Goal: Navigation & Orientation: Find specific page/section

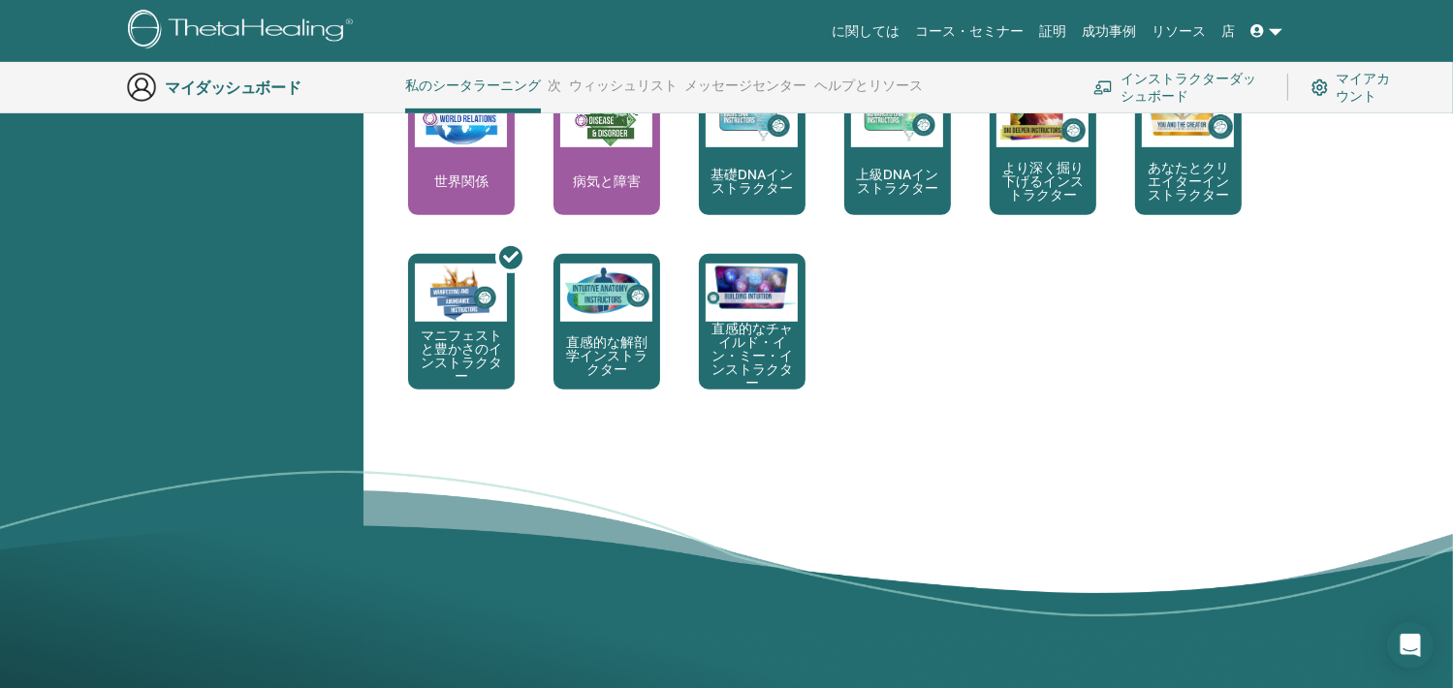
scroll to position [1019, 0]
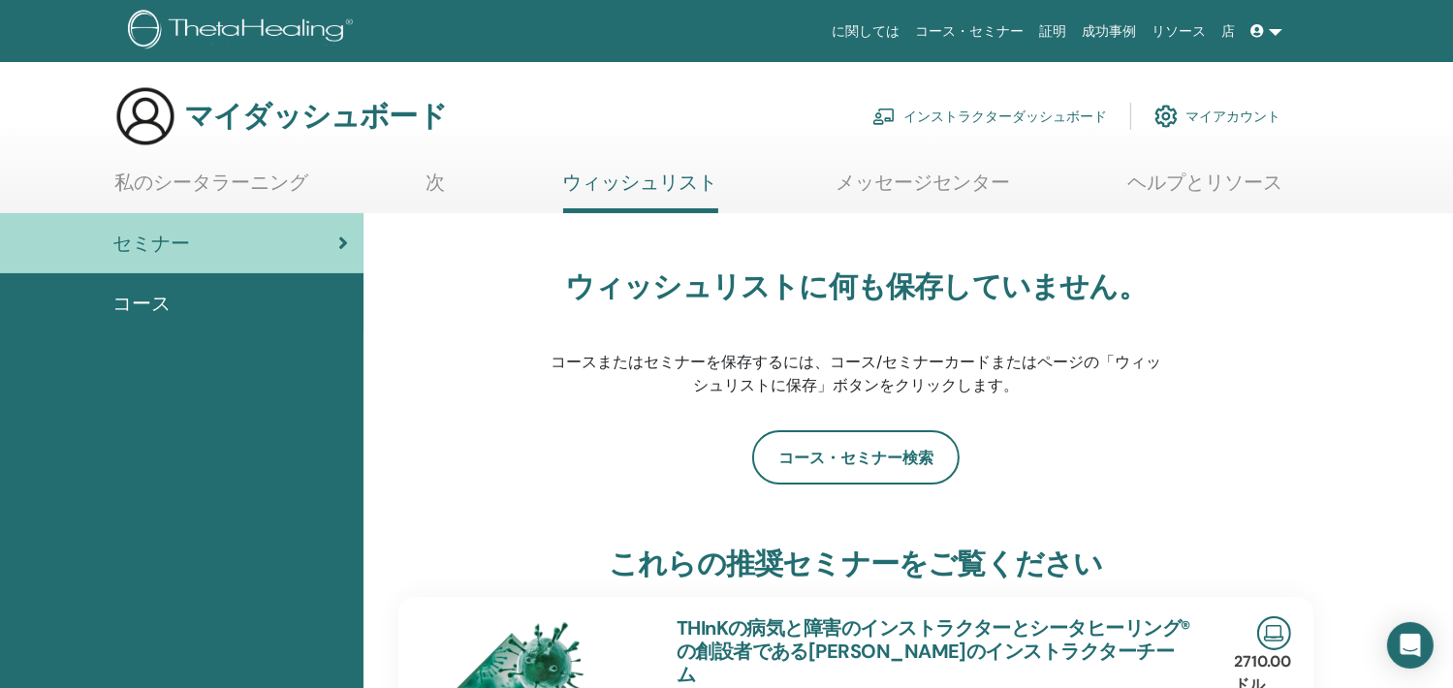
click at [1276, 28] on link at bounding box center [1266, 32] width 47 height 36
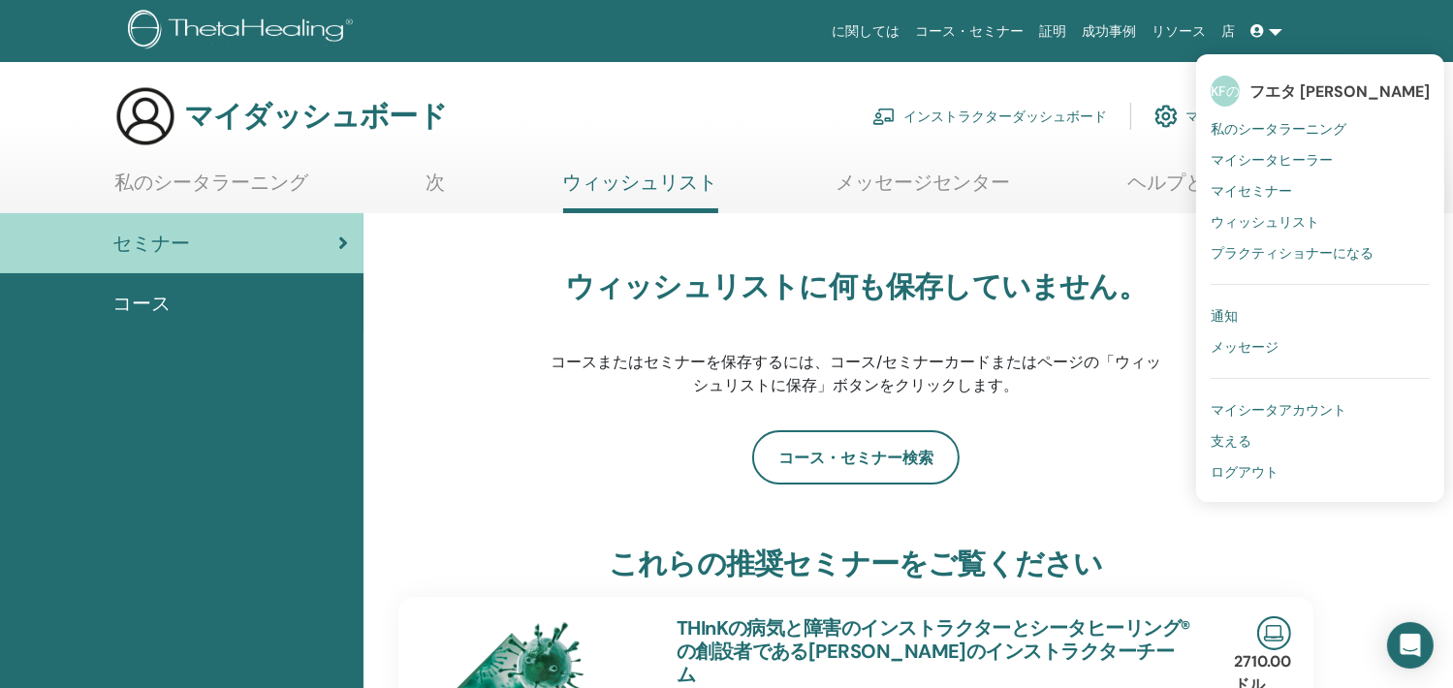
click at [1230, 314] on span "通知" at bounding box center [1223, 315] width 27 height 17
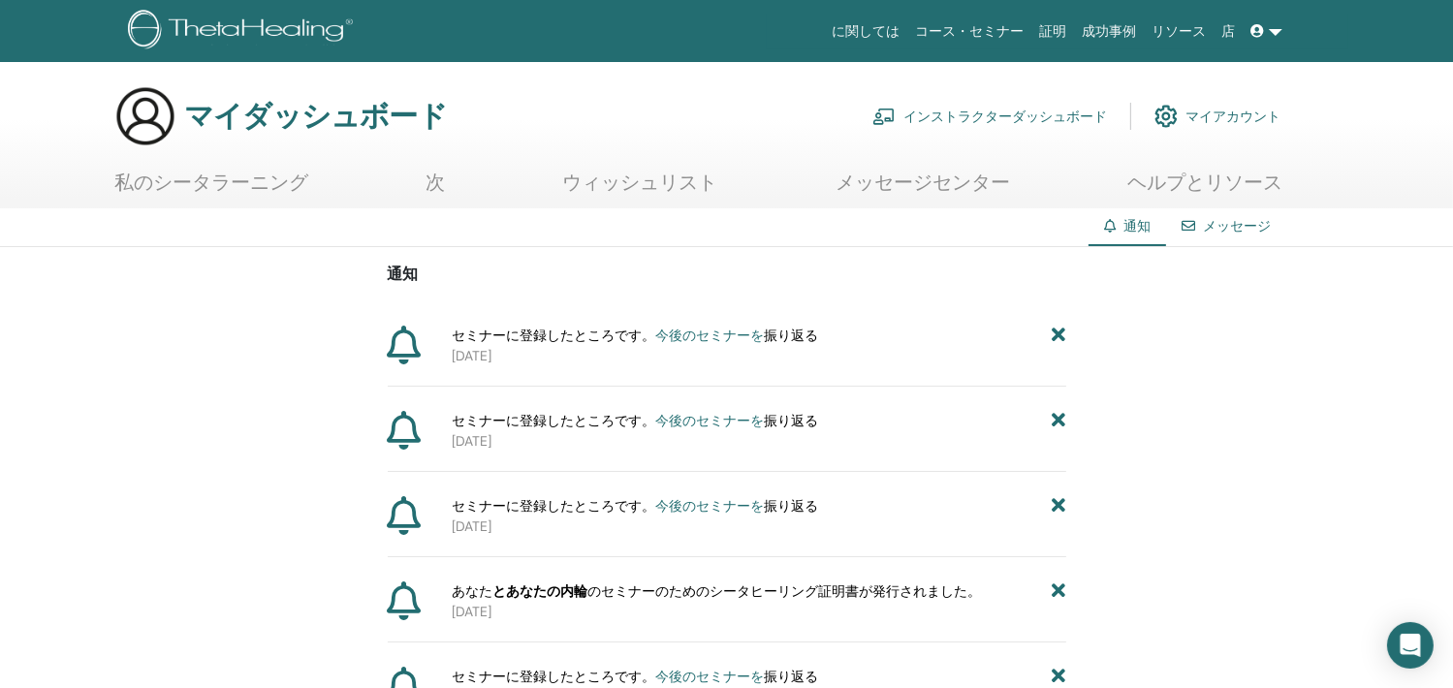
click at [1278, 26] on link at bounding box center [1266, 32] width 47 height 36
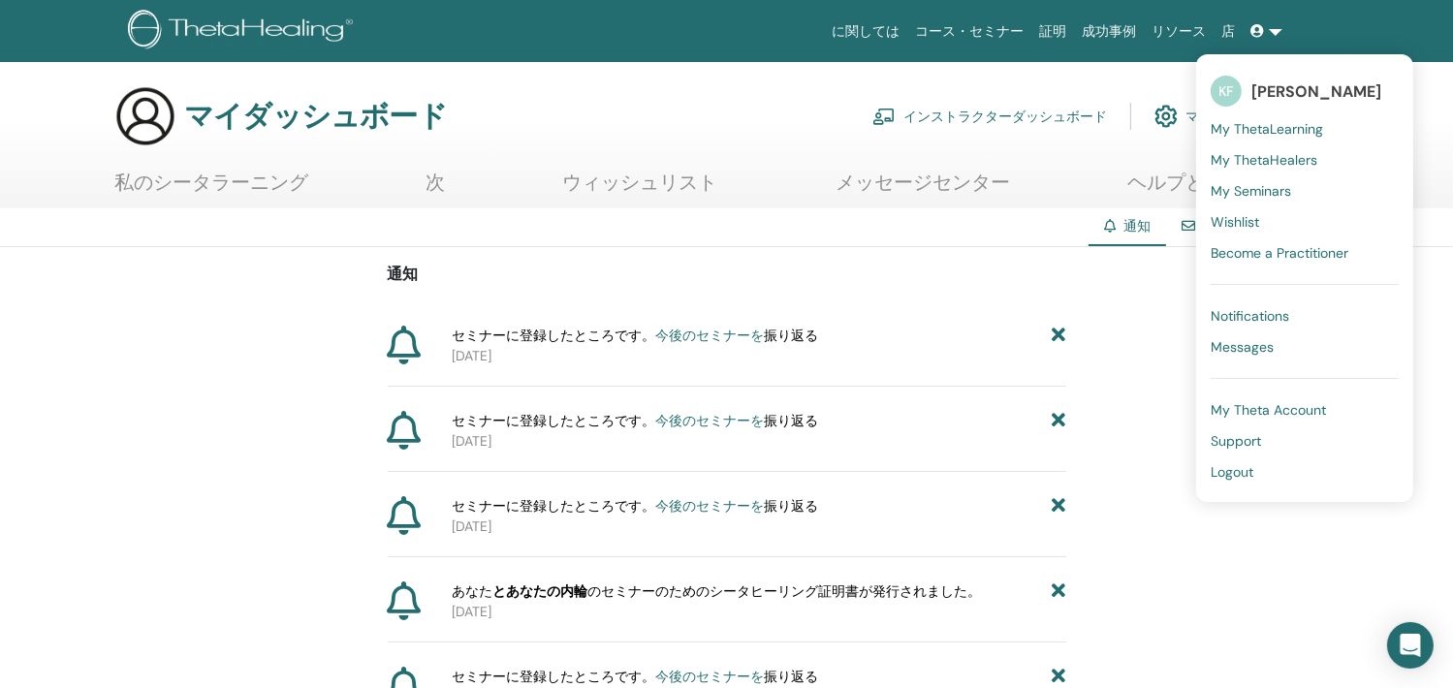
click at [1271, 129] on span "My ThetaLearning" at bounding box center [1266, 128] width 112 height 17
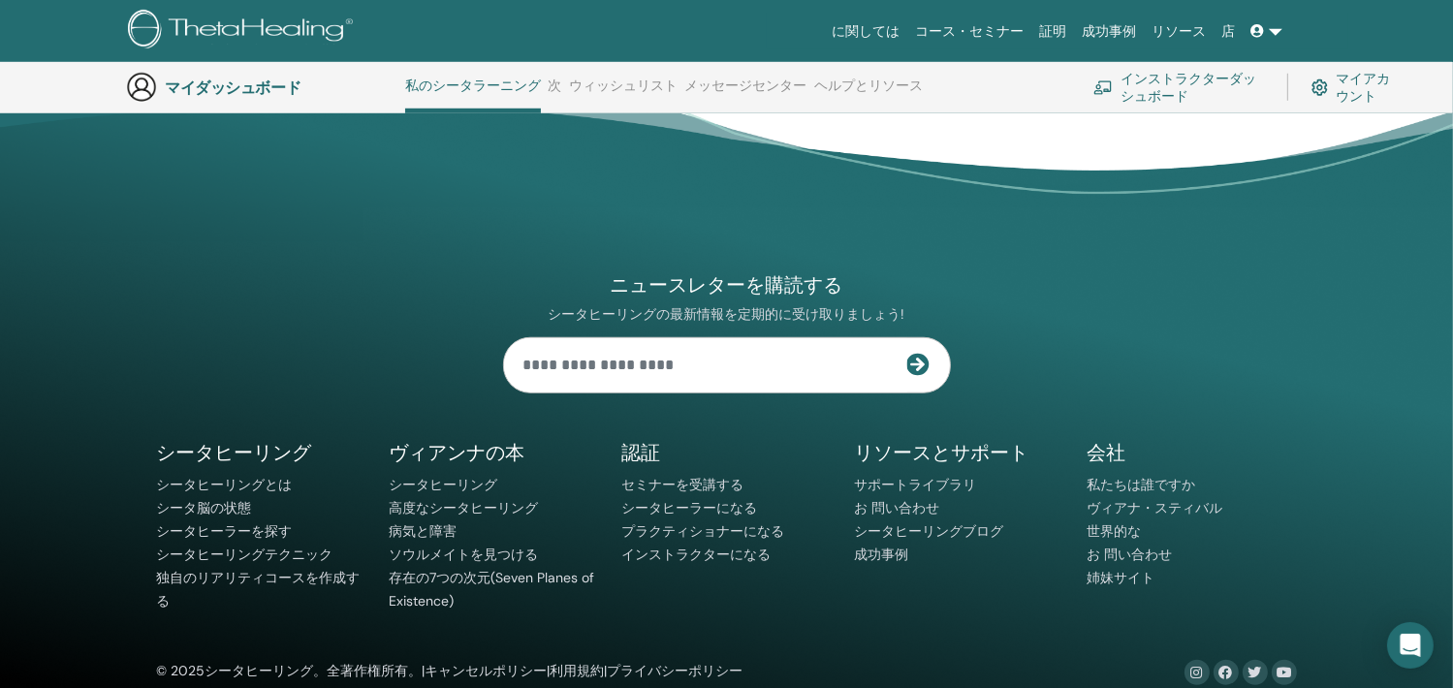
scroll to position [1504, 0]
